Goal: Transaction & Acquisition: Purchase product/service

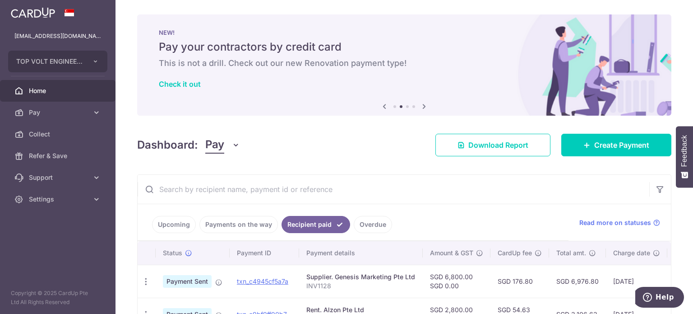
scroll to position [0, 1]
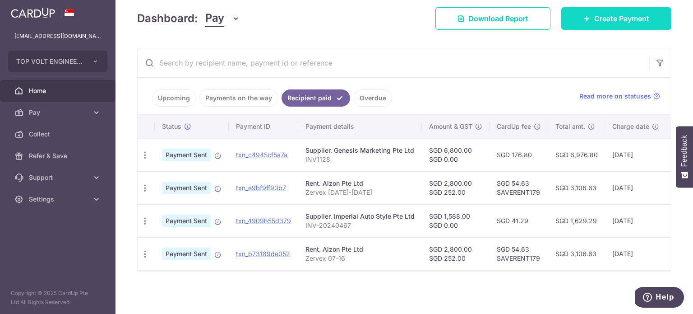
click at [610, 15] on span "Create Payment" at bounding box center [621, 18] width 55 height 11
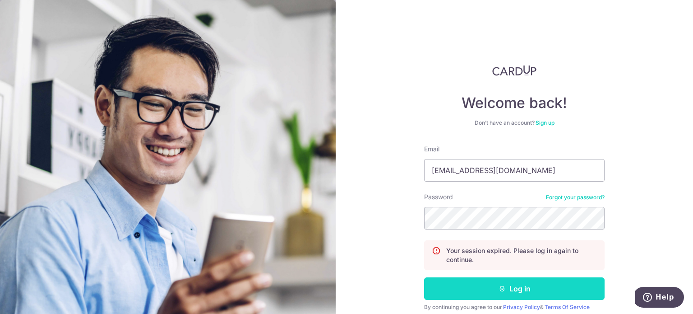
click at [518, 285] on button "Log in" at bounding box center [514, 288] width 181 height 23
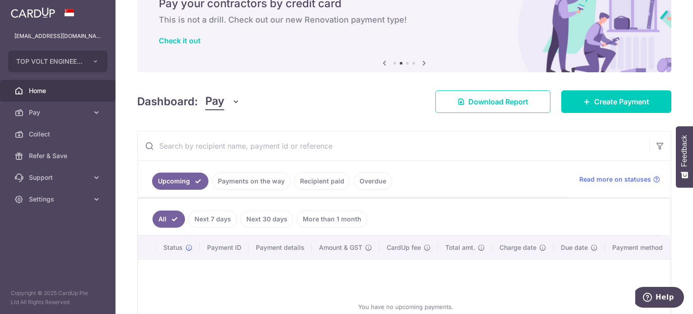
scroll to position [45, 0]
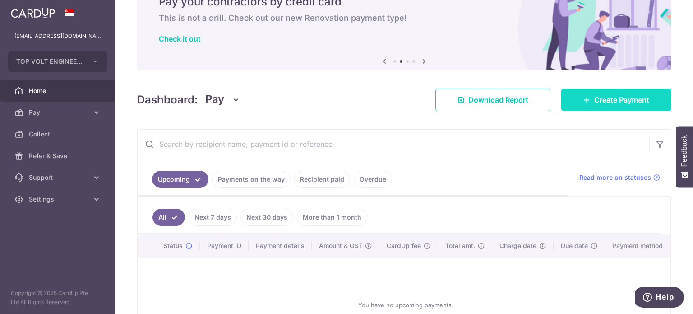
click at [584, 96] on icon at bounding box center [587, 99] width 7 height 7
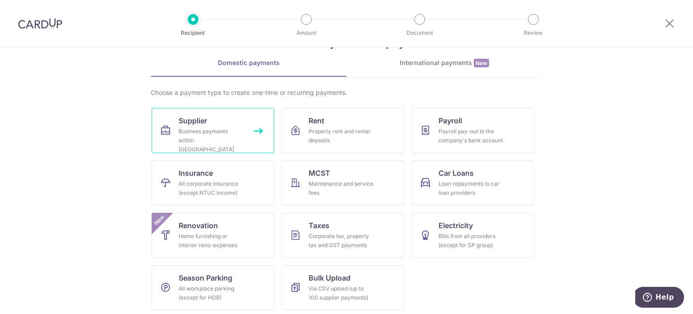
scroll to position [37, 0]
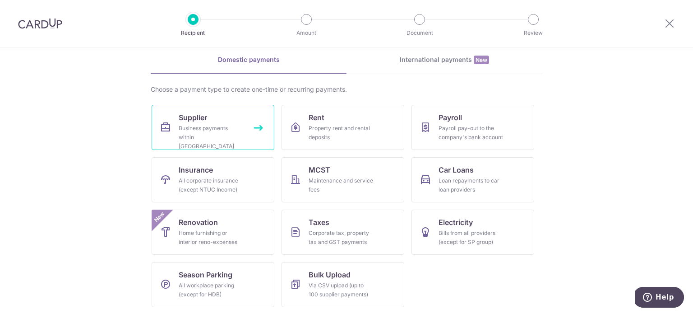
click at [204, 127] on div "Business payments within Singapore" at bounding box center [211, 137] width 65 height 27
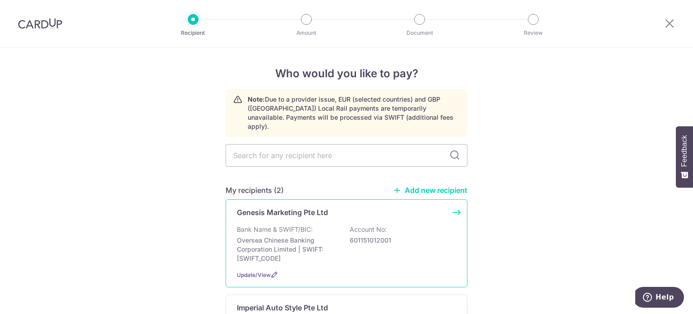
click at [285, 207] on p "Genesis Marketing Pte Ltd" at bounding box center [282, 212] width 91 height 11
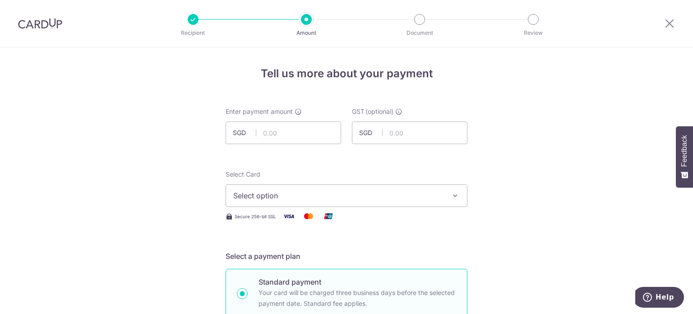
click at [287, 193] on span "Select option" at bounding box center [338, 195] width 210 height 11
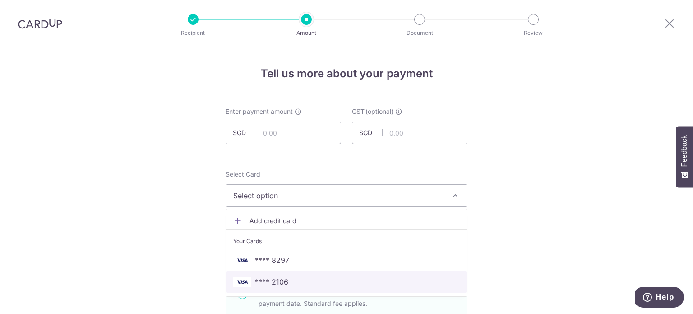
click at [270, 280] on span "**** 2106" at bounding box center [271, 281] width 33 height 11
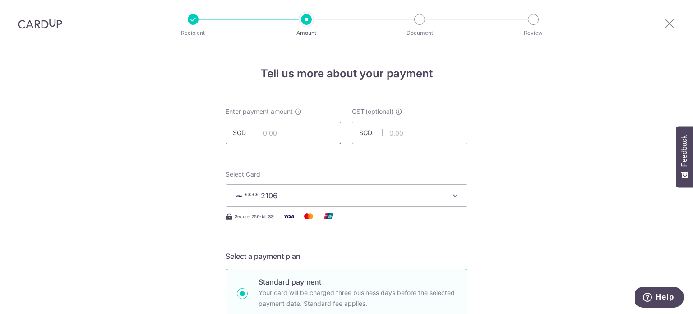
click at [275, 139] on input "text" at bounding box center [284, 132] width 116 height 23
type input "21,600.00"
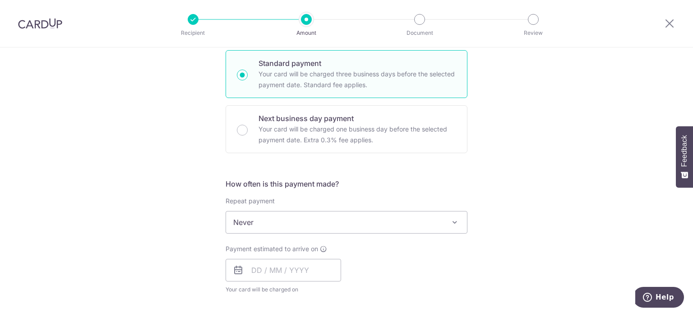
scroll to position [226, 0]
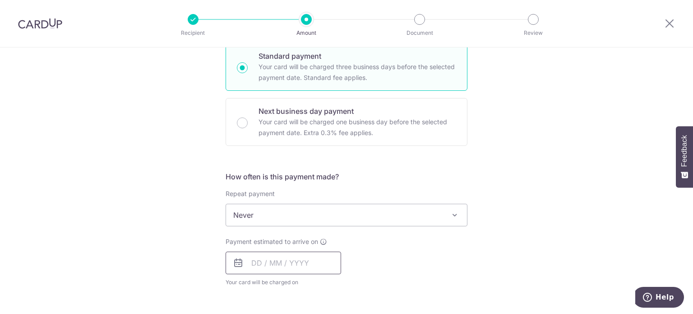
click at [247, 263] on input "text" at bounding box center [284, 262] width 116 height 23
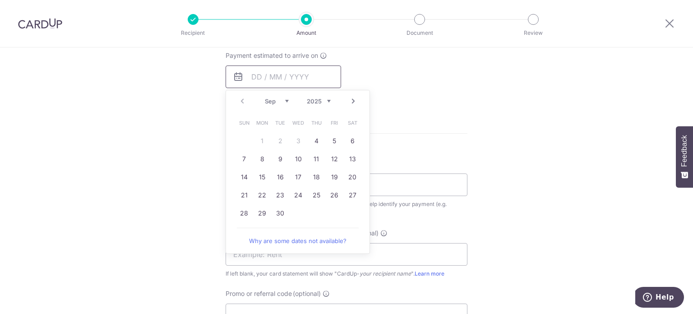
scroll to position [406, 0]
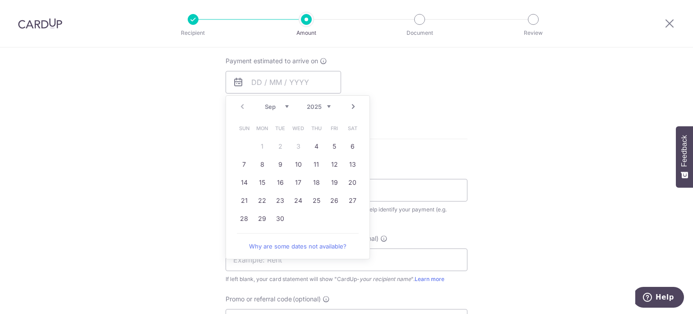
click at [392, 130] on form "Enter payment amount SGD 21,600.00 21600.00 GST (optional) SGD Select Card ****…" at bounding box center [347, 88] width 242 height 775
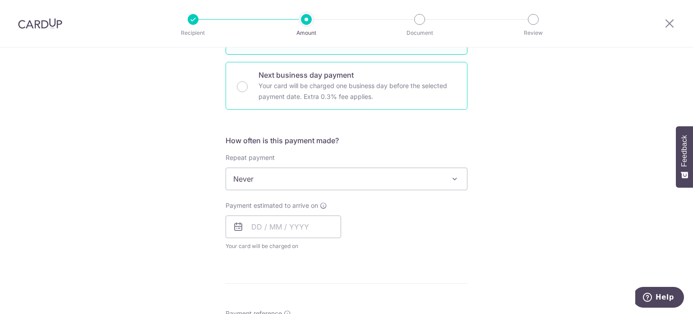
scroll to position [271, 0]
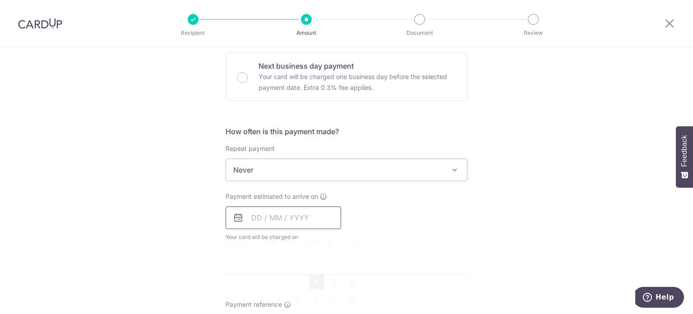
click at [289, 214] on input "text" at bounding box center [284, 217] width 116 height 23
click at [314, 283] on link "4" at bounding box center [316, 281] width 14 height 14
type input "04/09/2025"
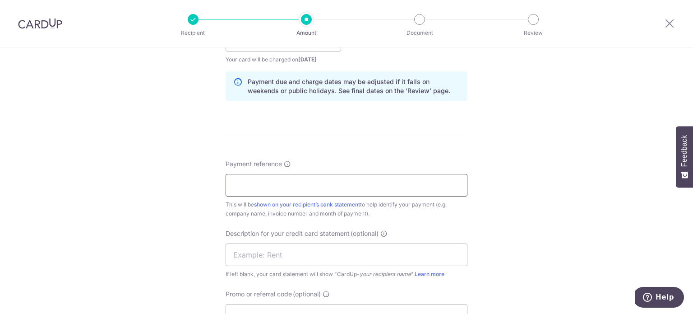
scroll to position [451, 0]
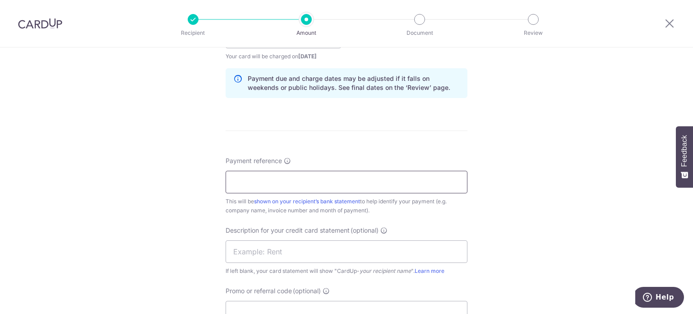
click at [323, 182] on input "Payment reference" at bounding box center [347, 182] width 242 height 23
type input "INV1129"
click at [194, 154] on div "Tell us more about your payment Enter payment amount SGD 21,600.00 21600.00 GST…" at bounding box center [346, 53] width 693 height 914
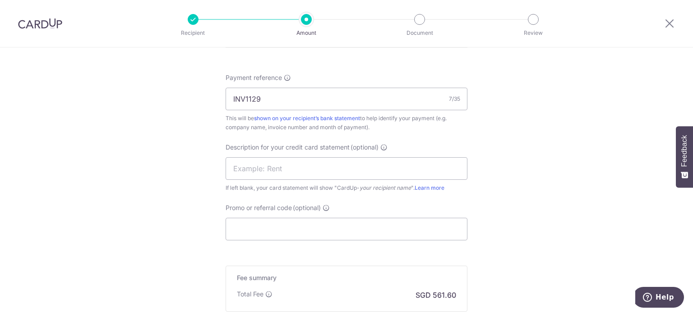
scroll to position [587, 0]
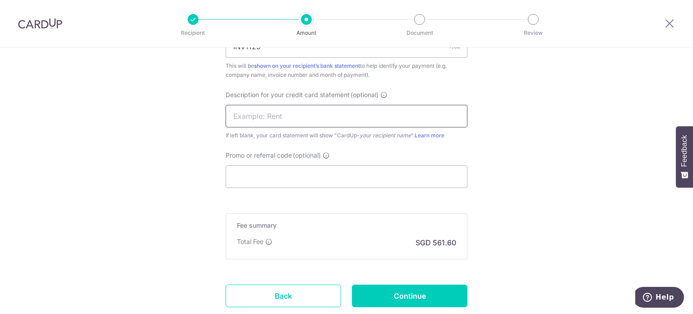
click at [274, 121] on input "text" at bounding box center [347, 116] width 242 height 23
drag, startPoint x: 261, startPoint y: 113, endPoint x: 232, endPoint y: 117, distance: 29.1
click at [232, 117] on input "Portable Power" at bounding box center [347, 116] width 242 height 23
click at [307, 119] on input "Portable Power" at bounding box center [347, 116] width 242 height 23
type input "Portable Power"
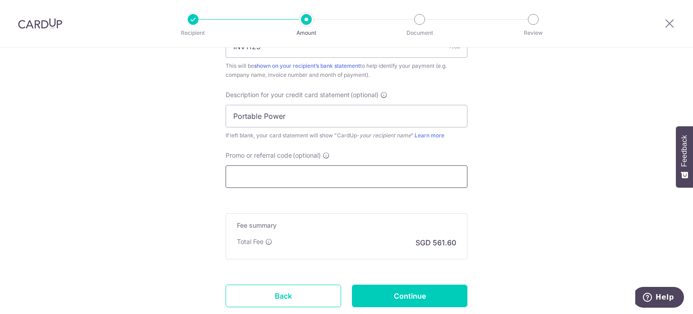
click at [274, 169] on input "Promo or referral code (optional)" at bounding box center [347, 176] width 242 height 23
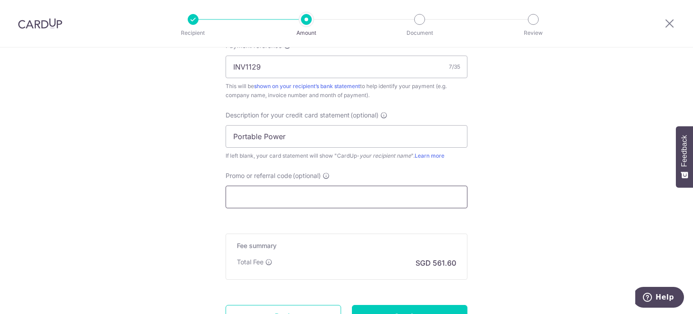
scroll to position [646, 0]
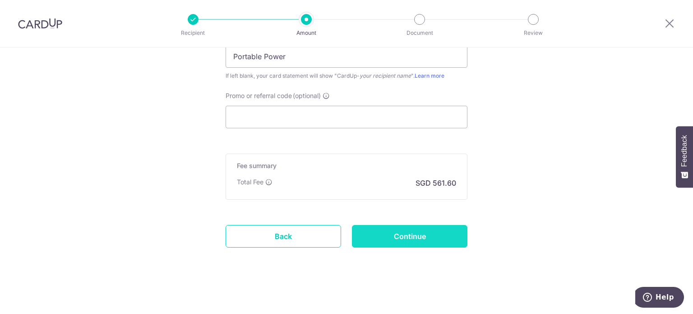
click at [433, 234] on input "Continue" at bounding box center [410, 236] width 116 height 23
type input "Create Schedule"
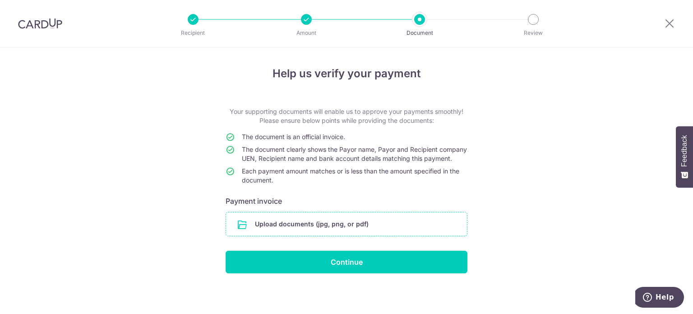
click at [324, 232] on input "file" at bounding box center [346, 223] width 241 height 23
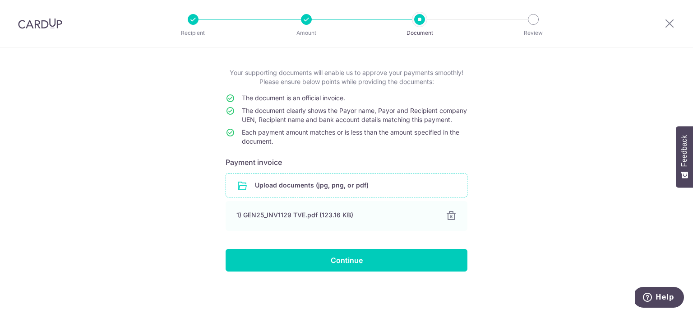
scroll to position [47, 0]
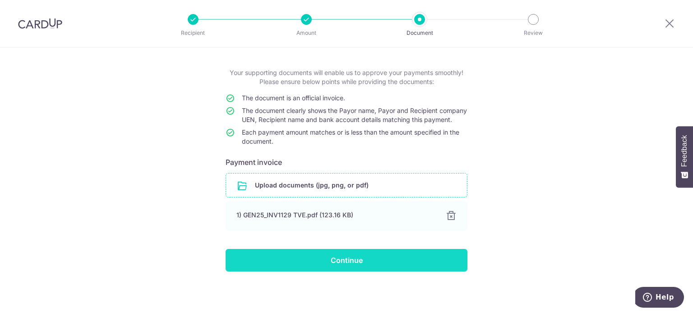
click at [351, 256] on input "Continue" at bounding box center [347, 260] width 242 height 23
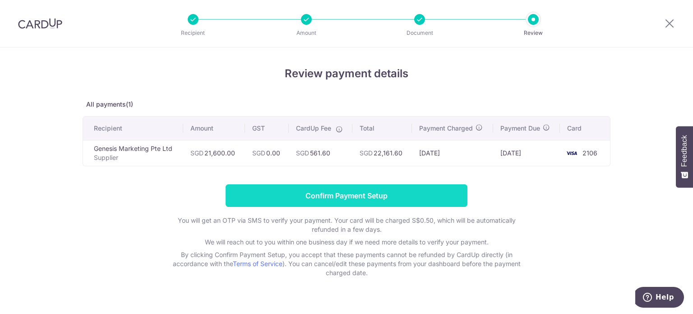
click at [358, 191] on input "Confirm Payment Setup" at bounding box center [347, 195] width 242 height 23
